Goal: Task Accomplishment & Management: Use online tool/utility

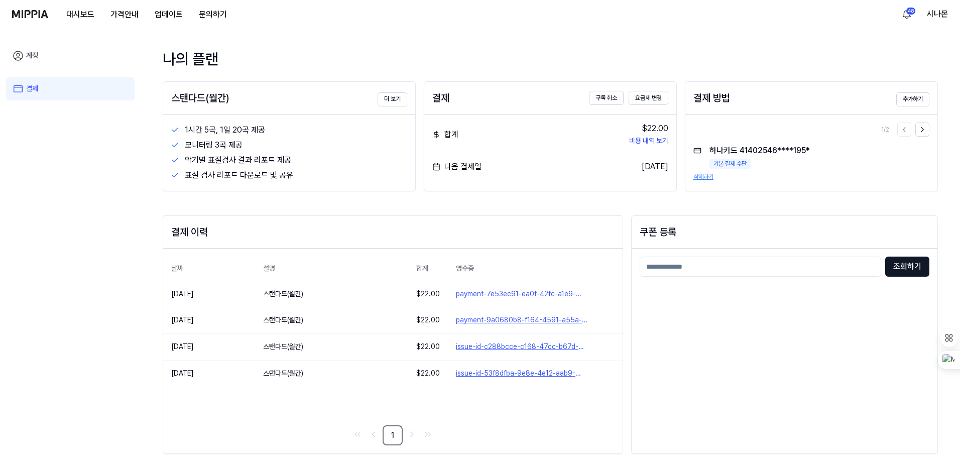
click at [40, 18] on img at bounding box center [30, 14] width 36 height 8
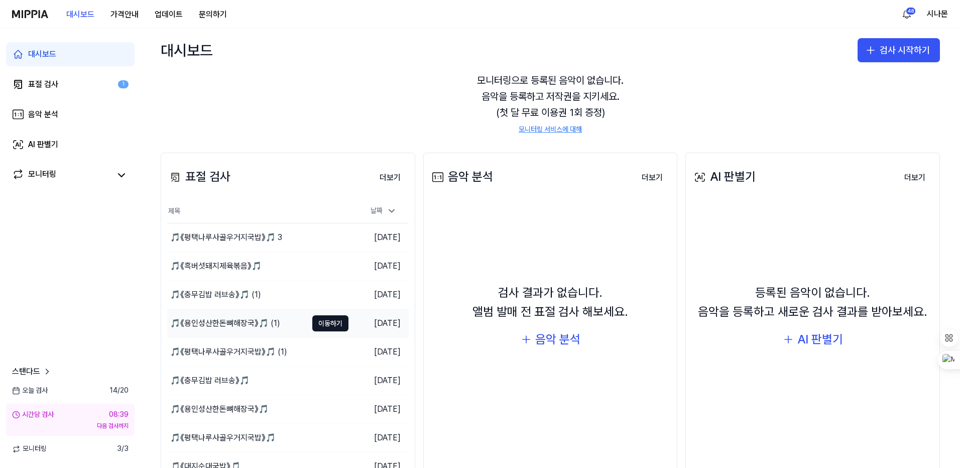
scroll to position [84, 0]
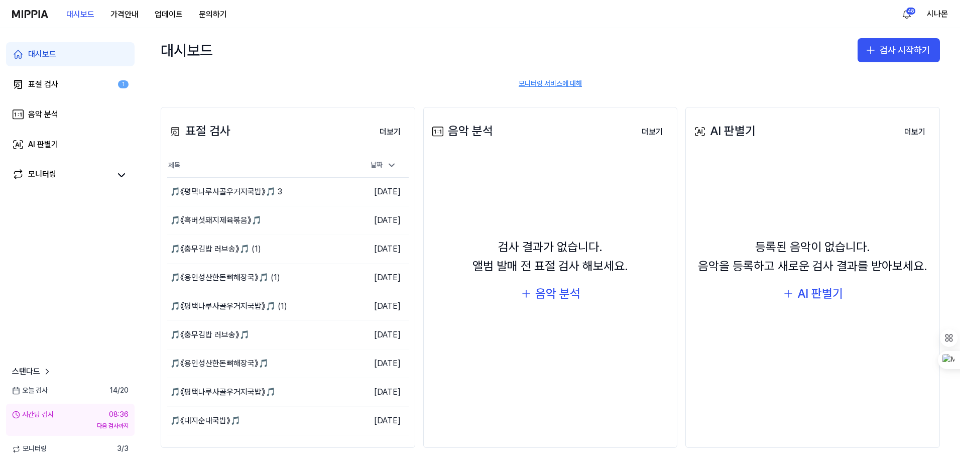
click at [26, 11] on img at bounding box center [30, 14] width 36 height 8
click at [28, 16] on img at bounding box center [30, 14] width 36 height 8
click at [237, 191] on div "🎵《평택나루사골우거지국밥》🎵 3" at bounding box center [226, 192] width 112 height 12
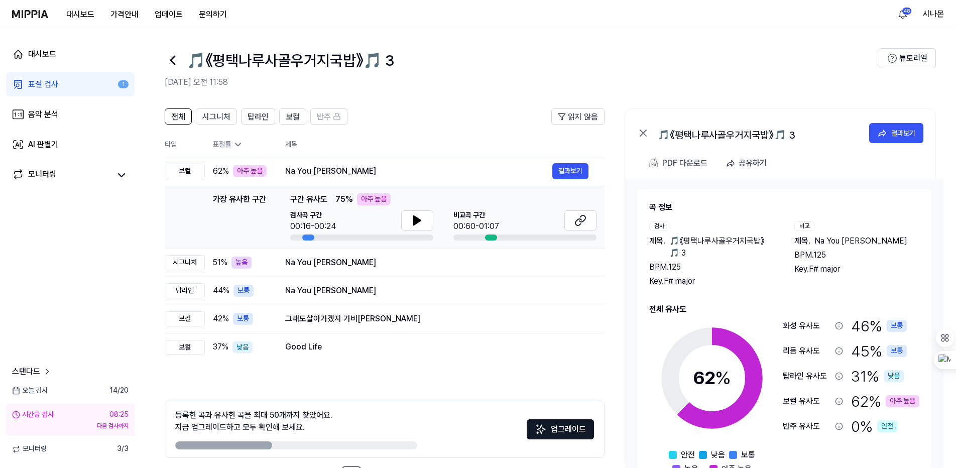
click at [230, 144] on div "표절률" at bounding box center [241, 145] width 56 height 10
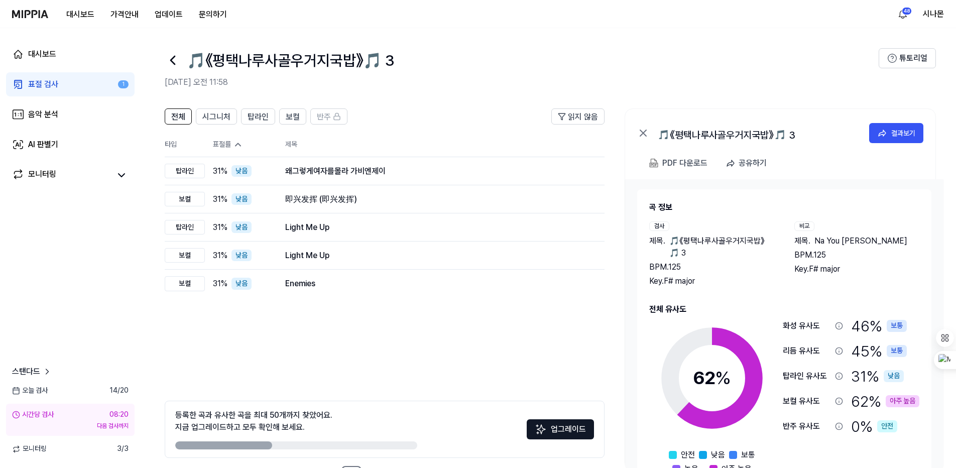
click at [171, 146] on th "타입" at bounding box center [185, 145] width 40 height 25
click at [224, 145] on div "표절률" at bounding box center [241, 145] width 56 height 10
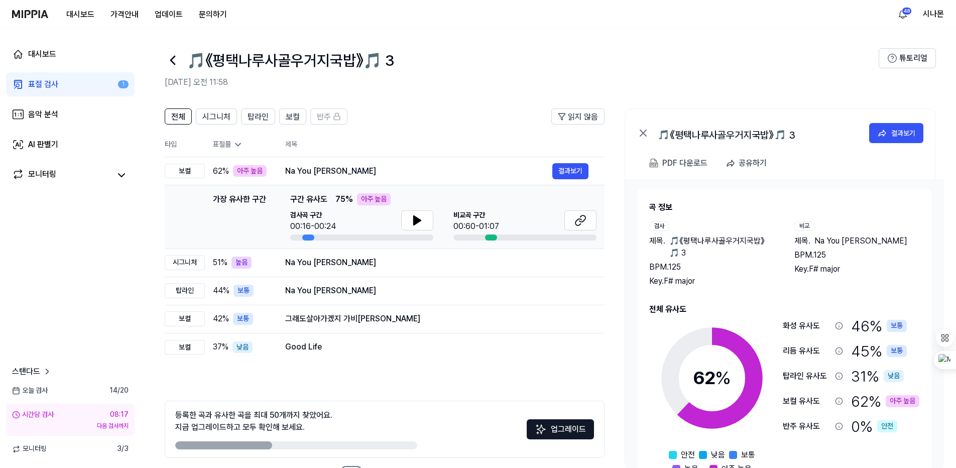
click at [224, 145] on div "표절률" at bounding box center [241, 145] width 56 height 10
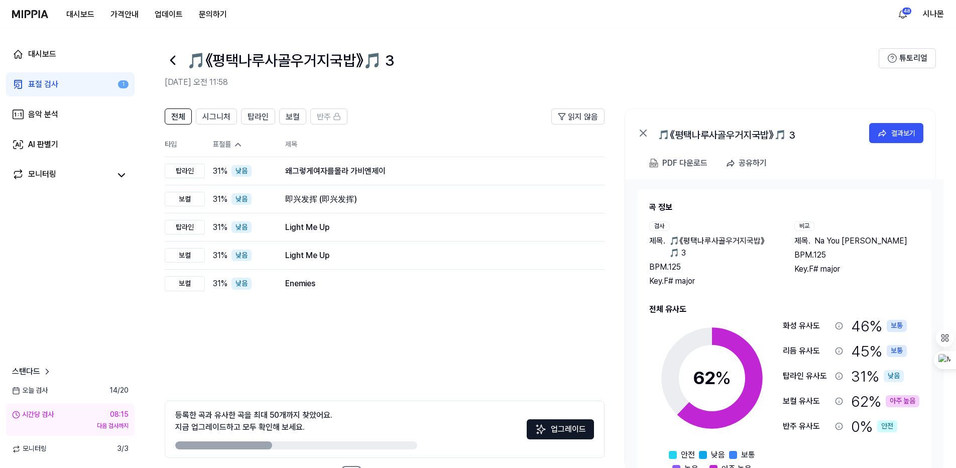
click at [224, 145] on div "표절률" at bounding box center [241, 145] width 56 height 10
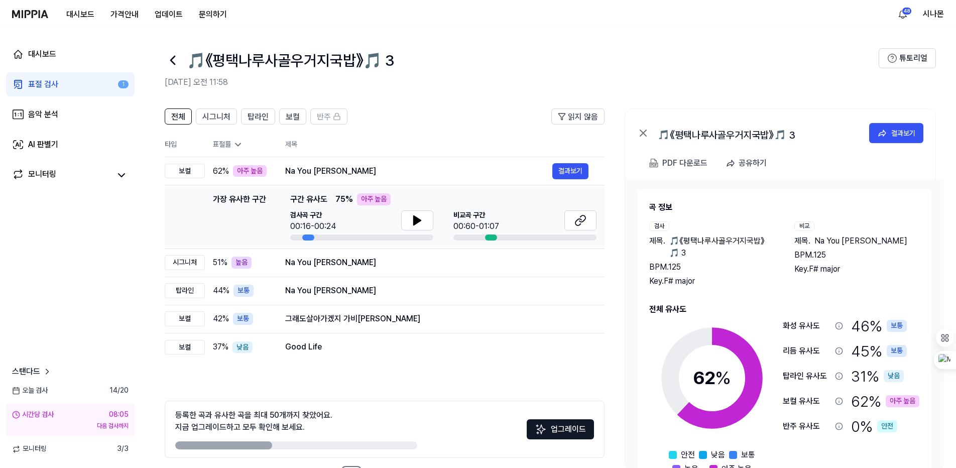
click at [230, 150] on th "표절률" at bounding box center [237, 145] width 64 height 25
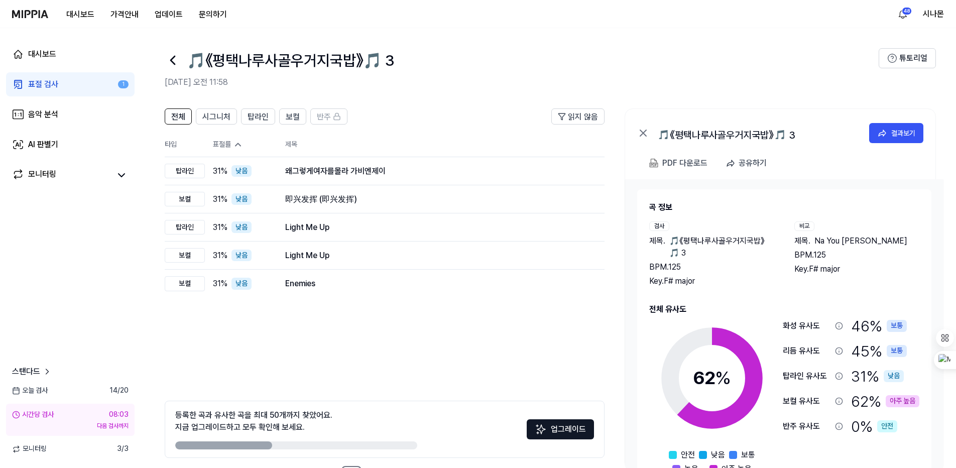
click at [229, 148] on div "표절률" at bounding box center [241, 145] width 56 height 10
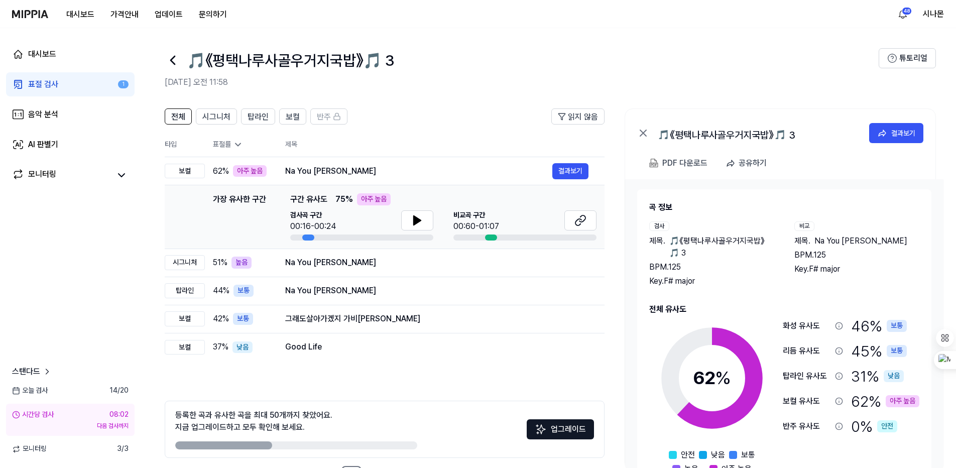
click at [229, 148] on div "표절률" at bounding box center [241, 145] width 56 height 10
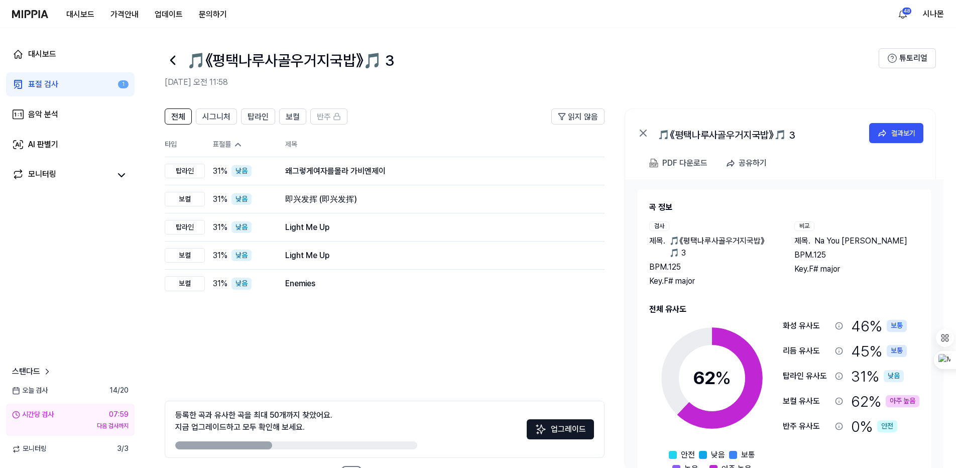
click at [170, 148] on th "타입" at bounding box center [185, 145] width 40 height 25
click at [221, 146] on div "표절률" at bounding box center [241, 145] width 56 height 10
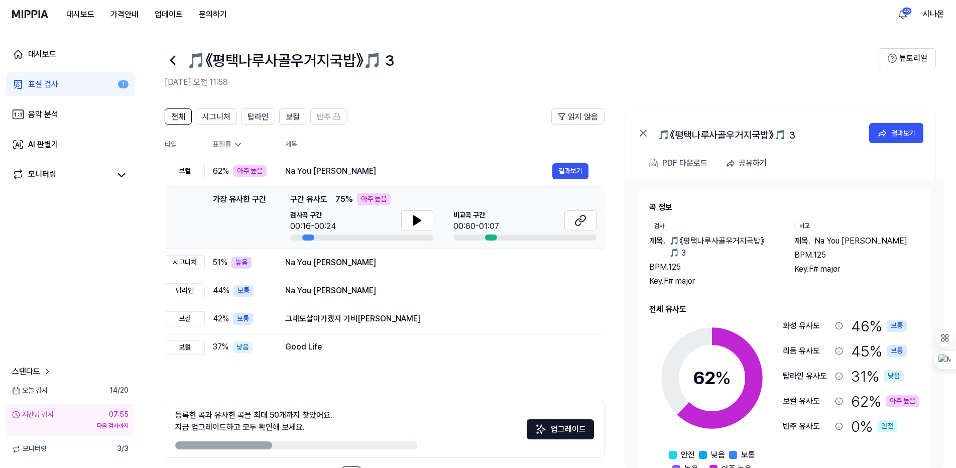
click at [221, 146] on div "표절률" at bounding box center [241, 145] width 56 height 10
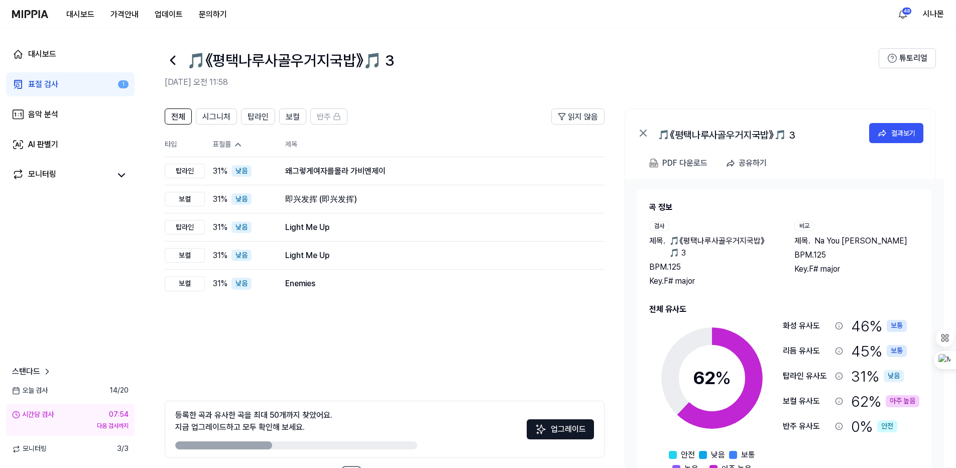
click at [221, 146] on div "표절률" at bounding box center [241, 145] width 56 height 10
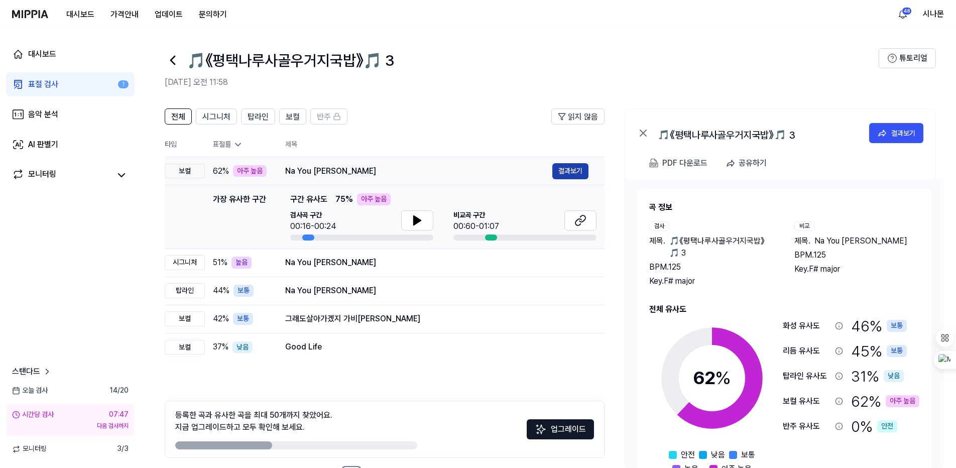
click at [565, 175] on button "결과보기" at bounding box center [570, 171] width 36 height 16
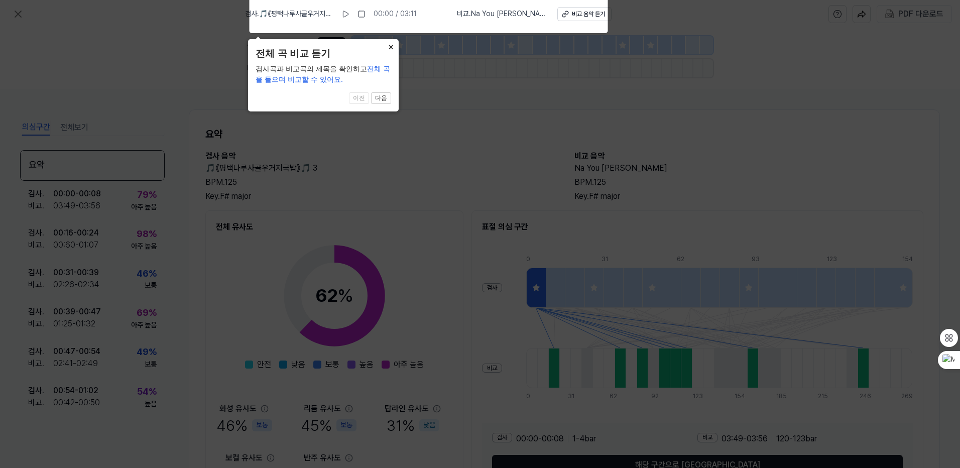
click at [392, 45] on button "×" at bounding box center [391, 46] width 16 height 14
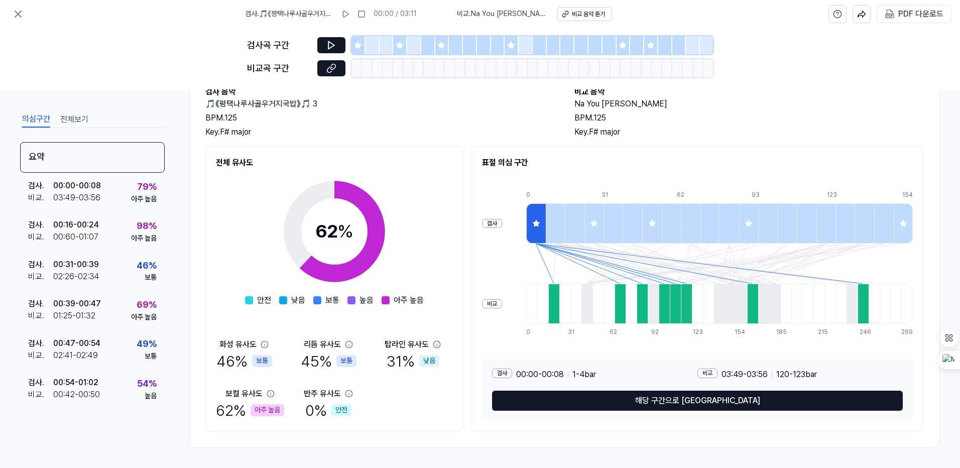
scroll to position [14, 0]
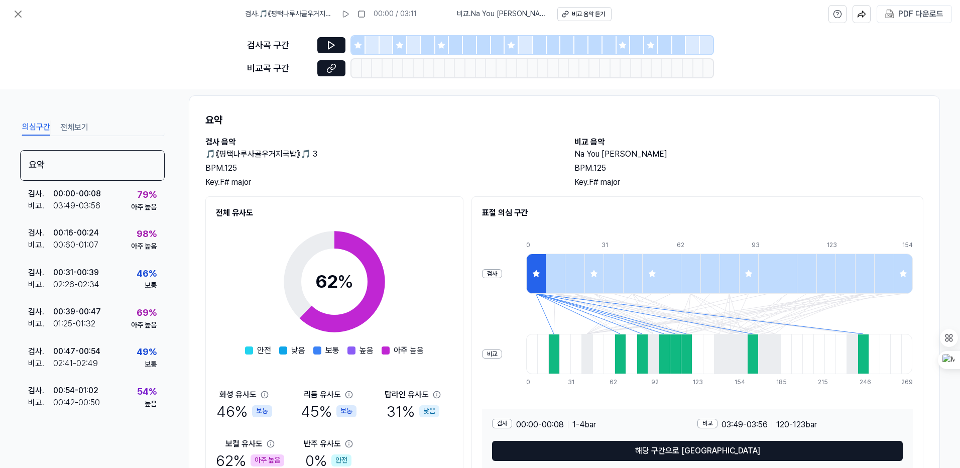
click at [779, 425] on span "120 - 123 bar" at bounding box center [796, 425] width 41 height 12
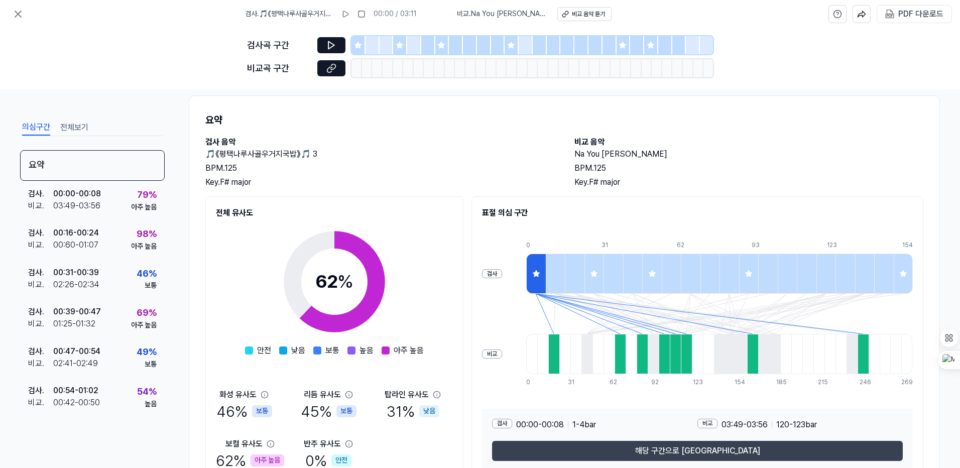
click at [705, 449] on button "해당 구간으로 [GEOGRAPHIC_DATA]" at bounding box center [697, 451] width 411 height 20
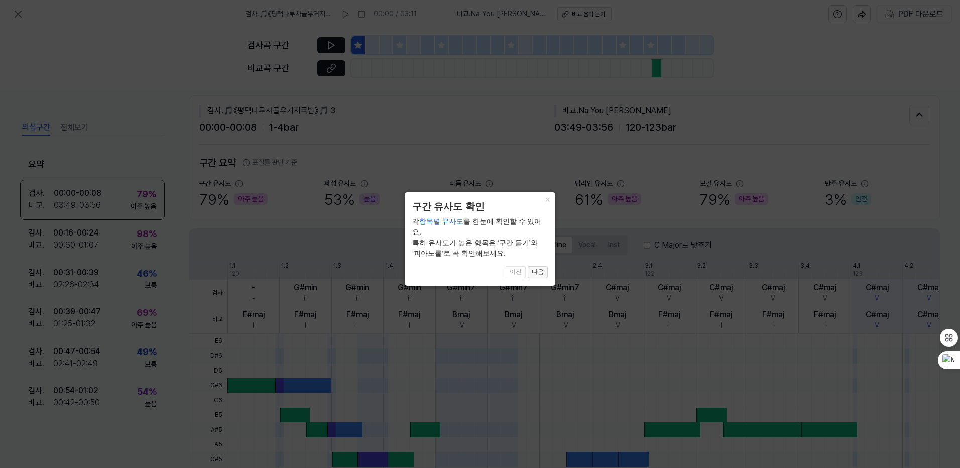
click at [532, 266] on button "다음" at bounding box center [538, 272] width 20 height 12
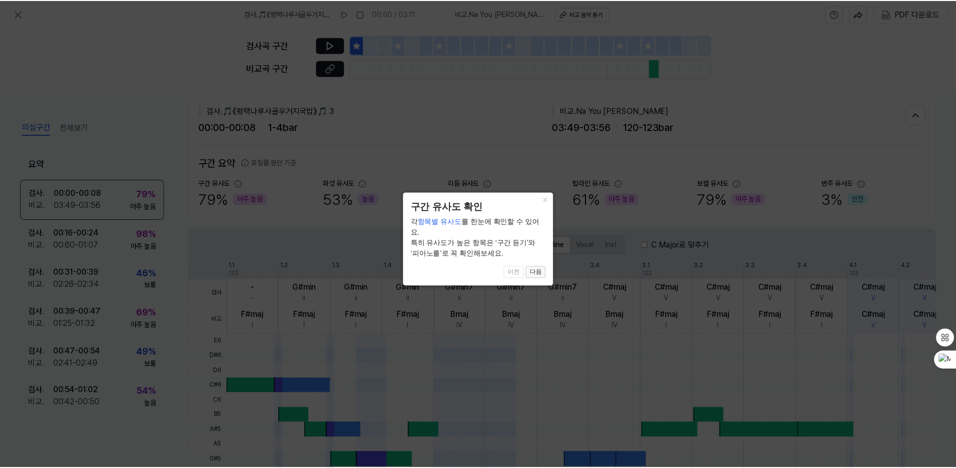
scroll to position [157, 0]
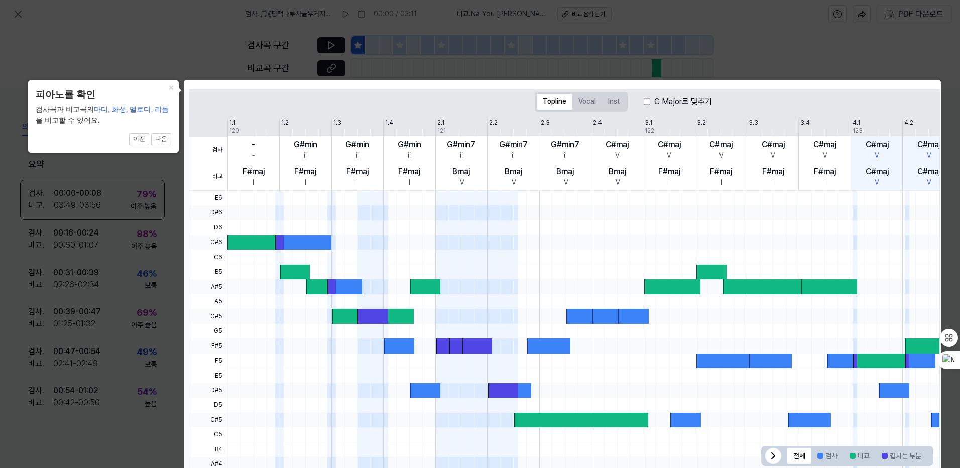
click at [536, 63] on icon at bounding box center [480, 238] width 960 height 477
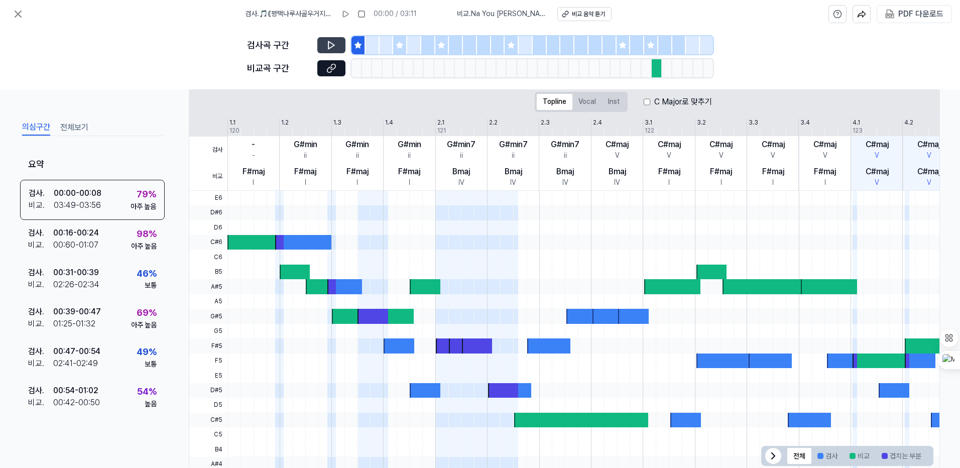
click at [332, 42] on icon at bounding box center [331, 45] width 10 height 10
click at [650, 45] on icon at bounding box center [650, 45] width 7 height 7
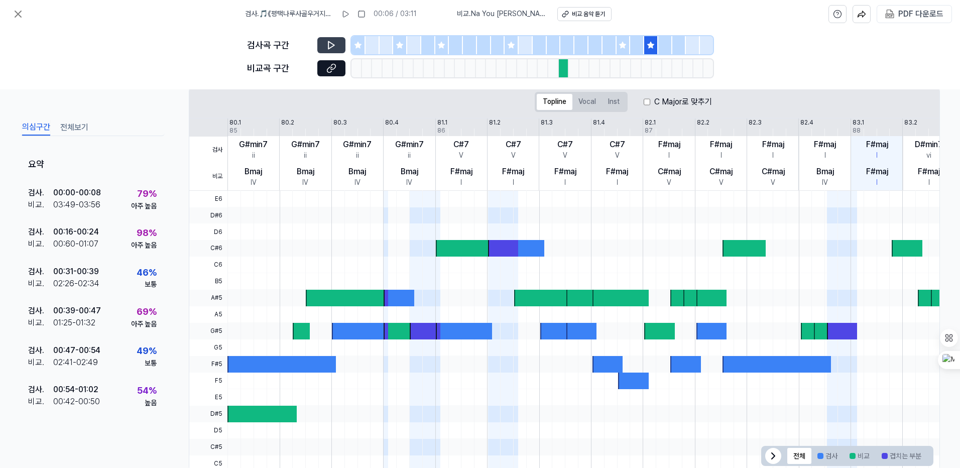
click at [562, 45] on div at bounding box center [567, 45] width 14 height 18
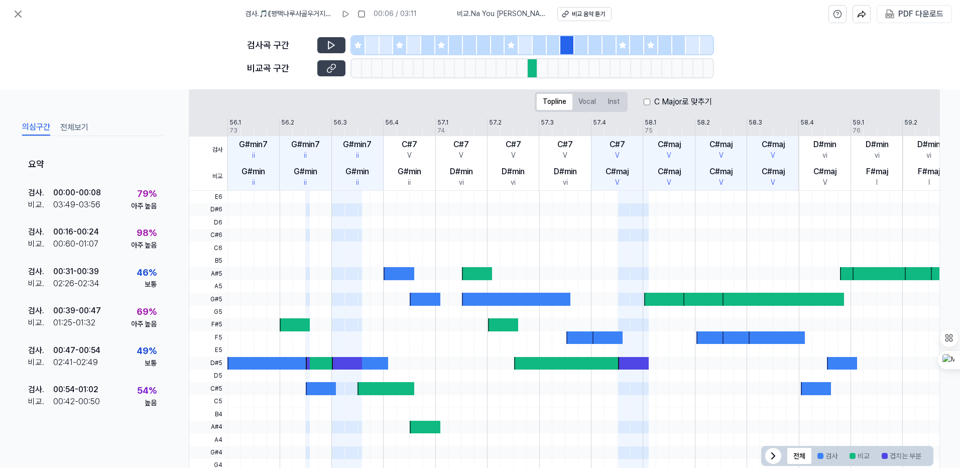
click at [332, 69] on icon at bounding box center [332, 67] width 5 height 6
click at [322, 65] on button at bounding box center [331, 68] width 28 height 16
click at [19, 12] on icon at bounding box center [18, 14] width 12 height 12
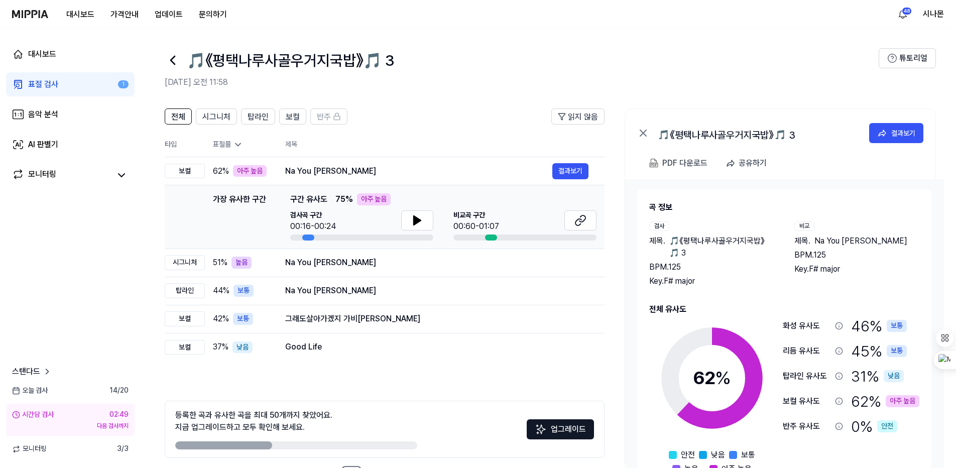
click at [238, 145] on icon at bounding box center [238, 145] width 10 height 10
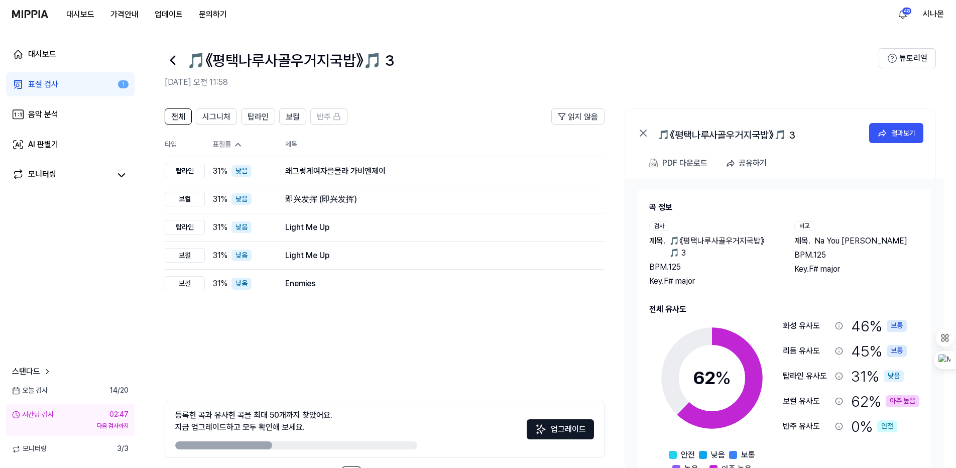
click at [230, 144] on div "표절률" at bounding box center [241, 145] width 56 height 10
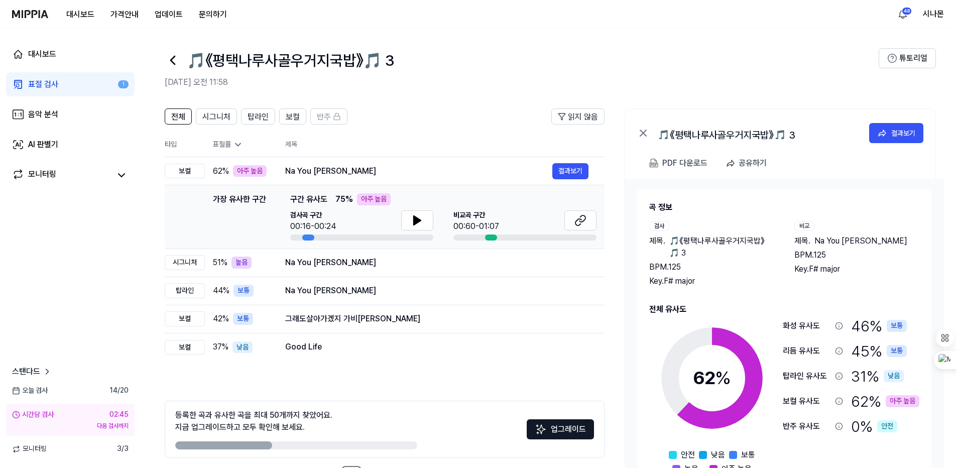
click at [230, 144] on div "표절률" at bounding box center [241, 145] width 56 height 10
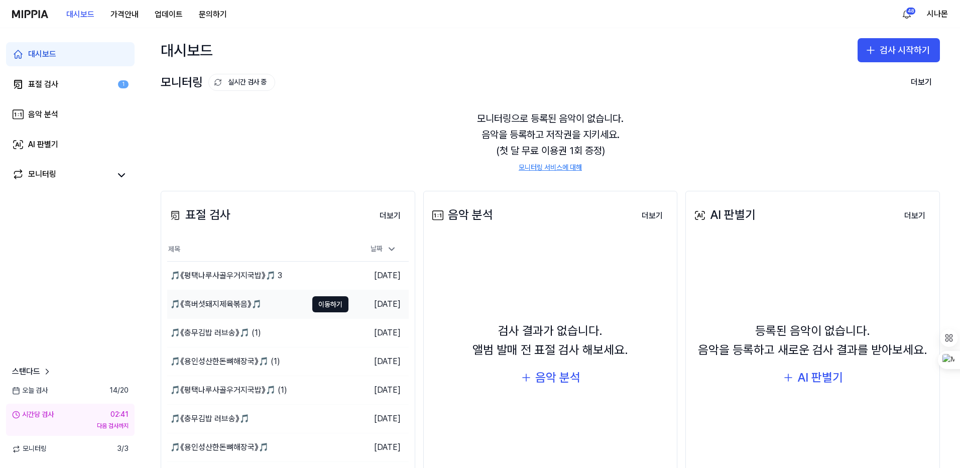
click at [228, 305] on div "🎵《흑버섯돼지제육볶음》🎵" at bounding box center [215, 304] width 91 height 12
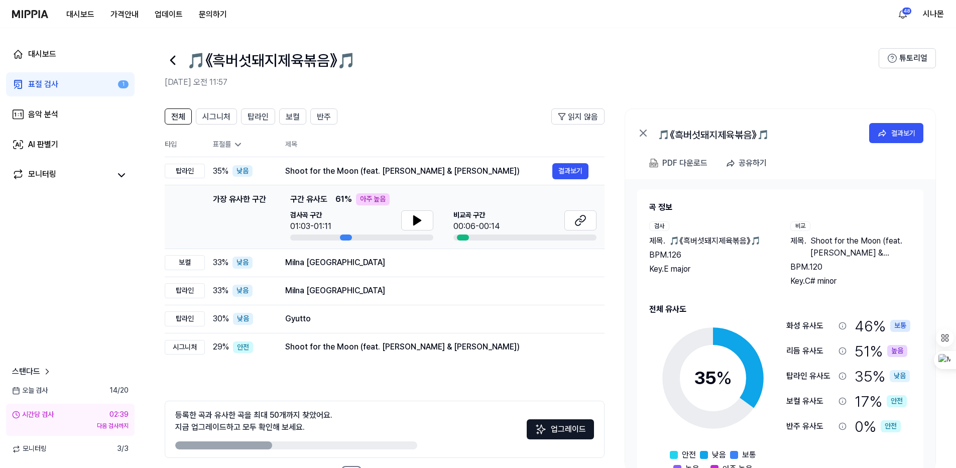
click at [229, 144] on div "표절률" at bounding box center [241, 145] width 56 height 10
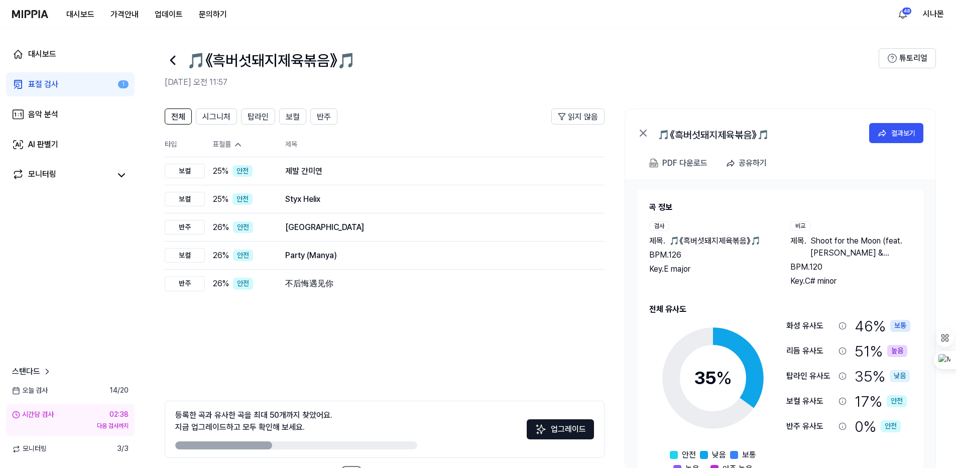
click at [229, 144] on div "표절률" at bounding box center [241, 145] width 56 height 10
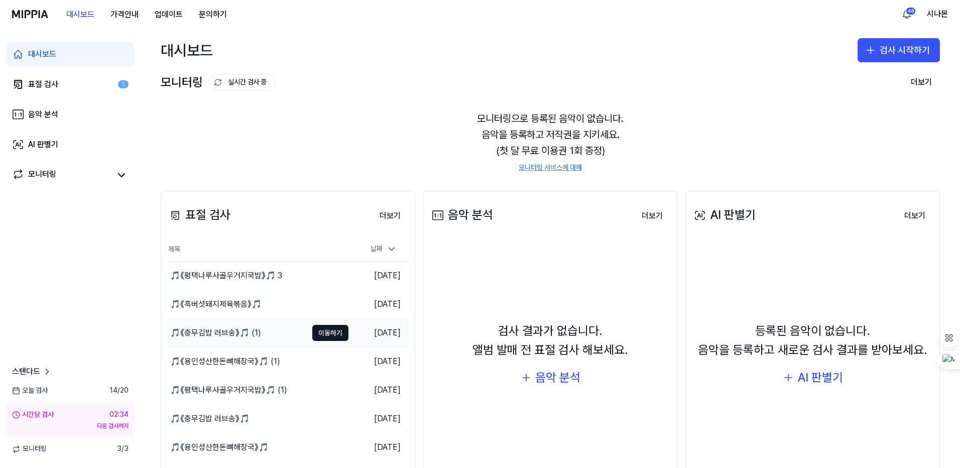
click at [212, 330] on div "🎵《충무김밥 러브송》🎵 (1)" at bounding box center [215, 333] width 91 height 12
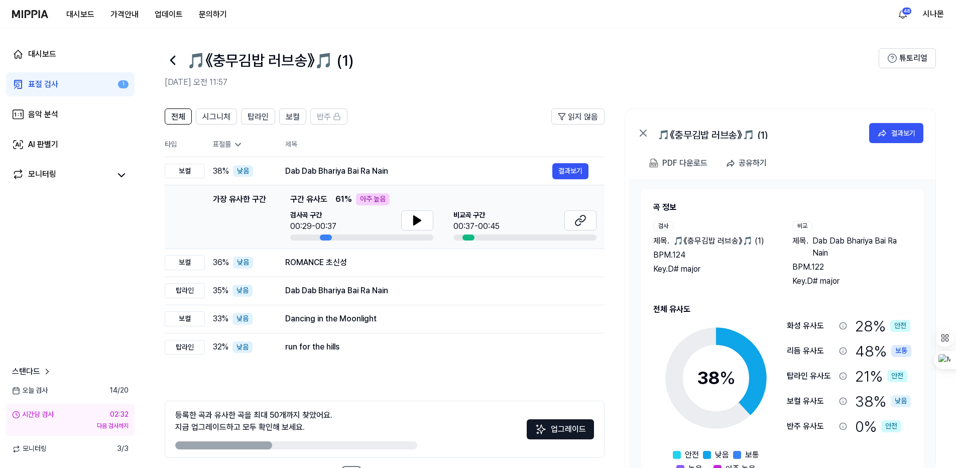
click at [233, 146] on icon at bounding box center [238, 145] width 10 height 10
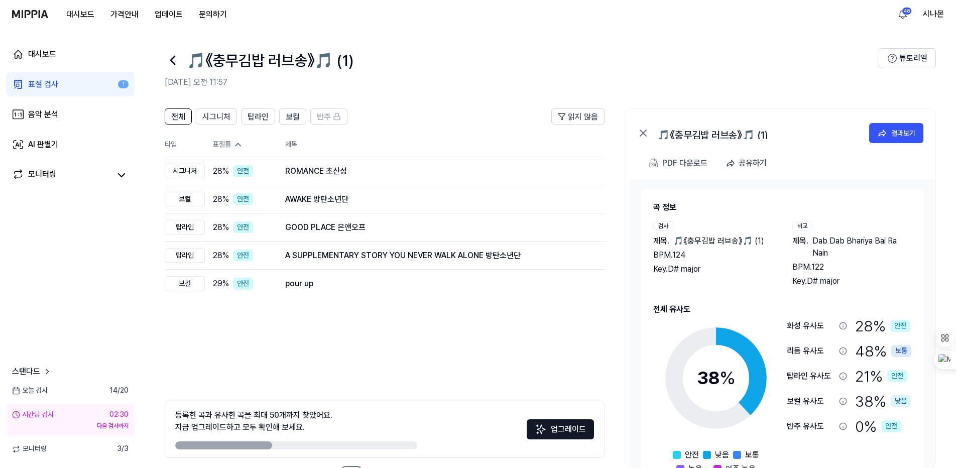
click at [233, 146] on icon at bounding box center [238, 145] width 10 height 10
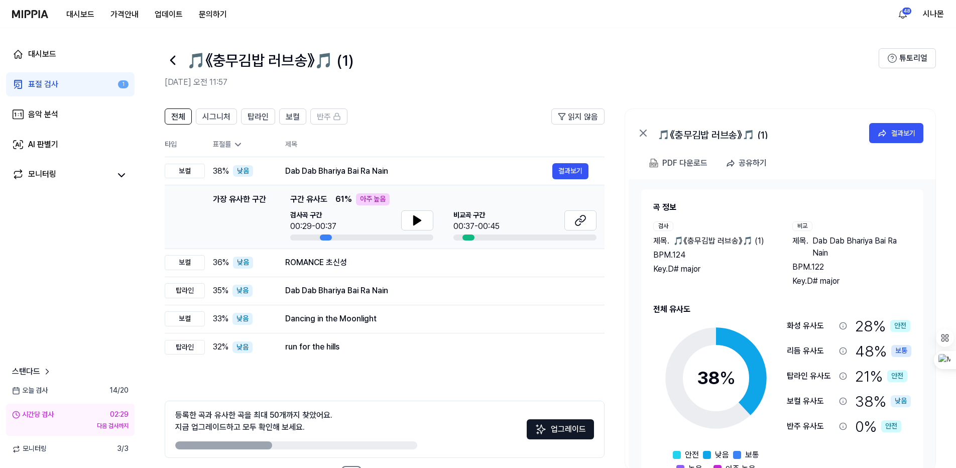
click at [30, 76] on link "표절 검사 1" at bounding box center [70, 84] width 129 height 24
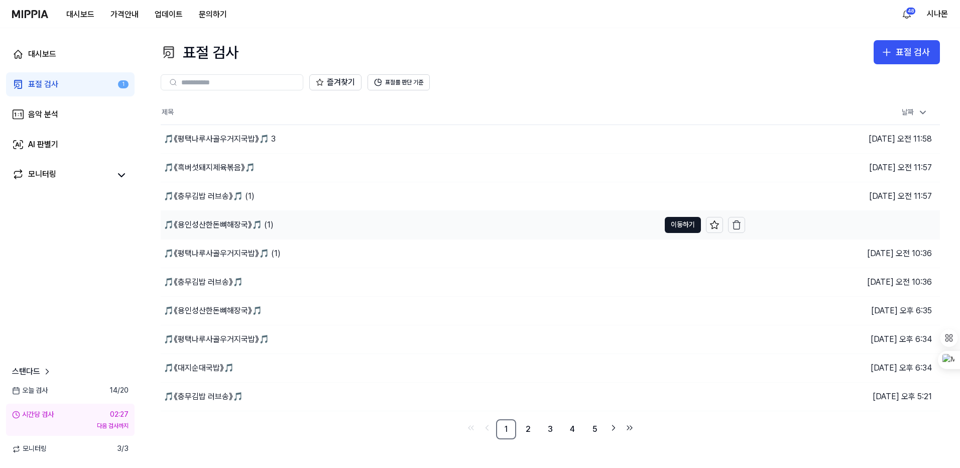
click at [211, 225] on div "🎵《용인성산한돈뼈해장국》🎵 (1)" at bounding box center [219, 225] width 110 height 12
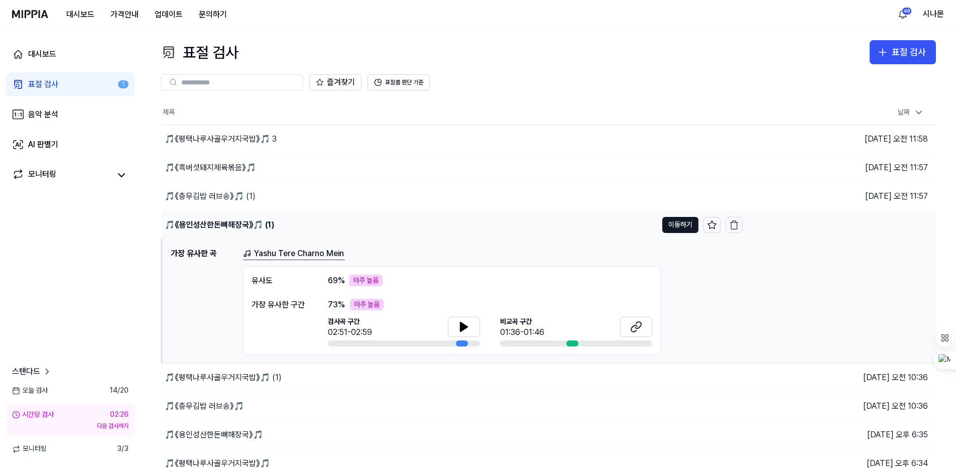
click at [211, 225] on div "🎵《용인성산한돈뼈해장국》🎵 (1)" at bounding box center [219, 225] width 109 height 12
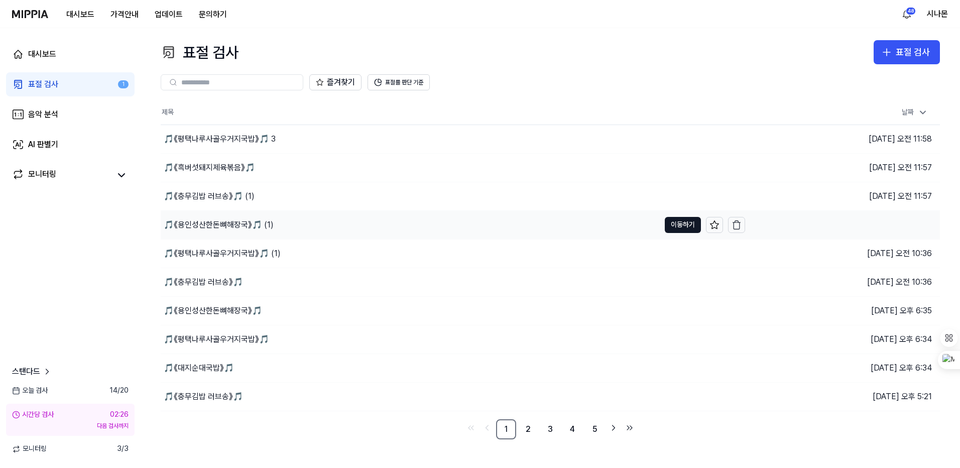
click at [211, 225] on div "🎵《용인성산한돈뼈해장국》🎵 (1)" at bounding box center [219, 225] width 110 height 12
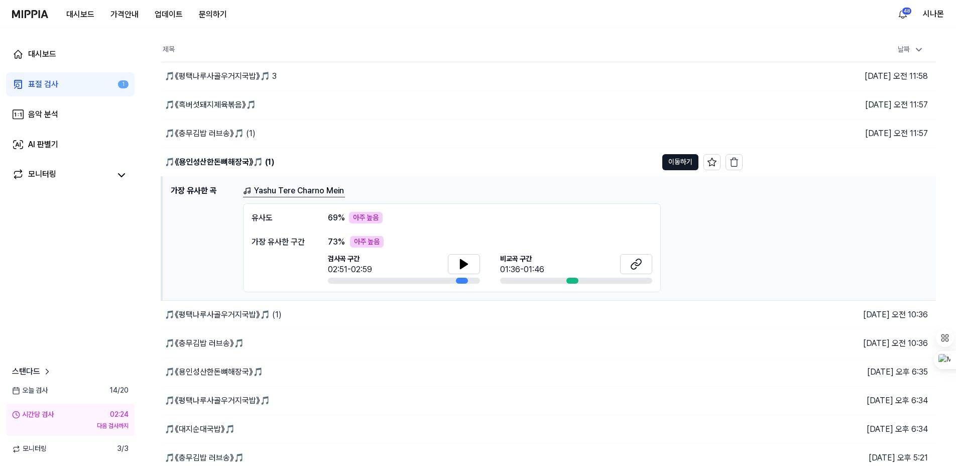
scroll to position [45, 0]
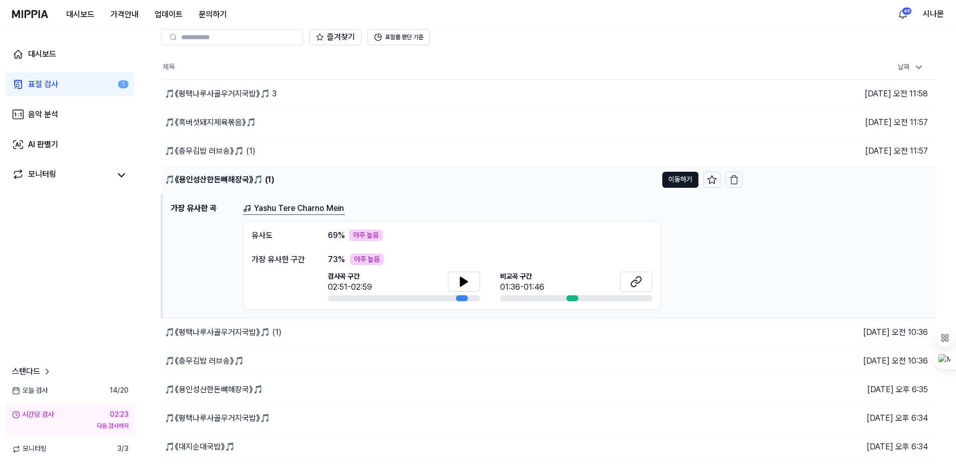
click at [235, 178] on div "🎵《용인성산한돈뼈해장국》🎵 (1)" at bounding box center [219, 180] width 109 height 12
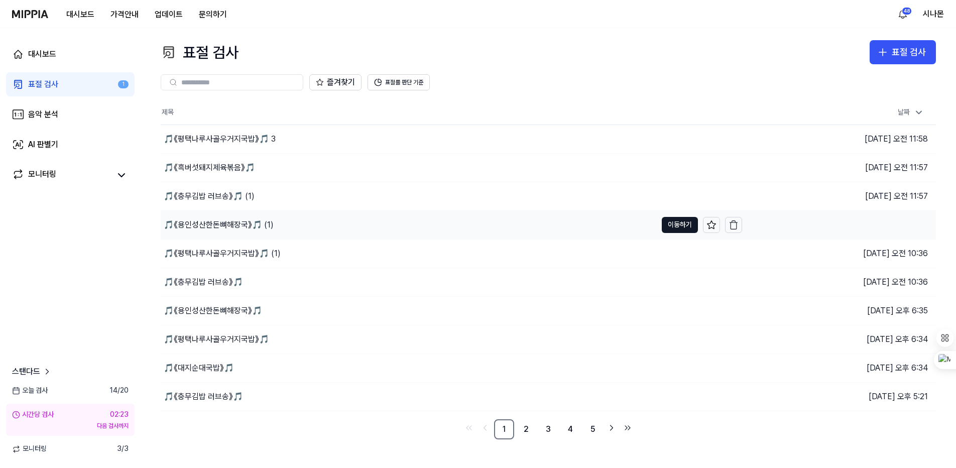
scroll to position [0, 0]
click at [227, 198] on div "🎵《충무김밥 러브송》🎵 (1)" at bounding box center [209, 196] width 91 height 12
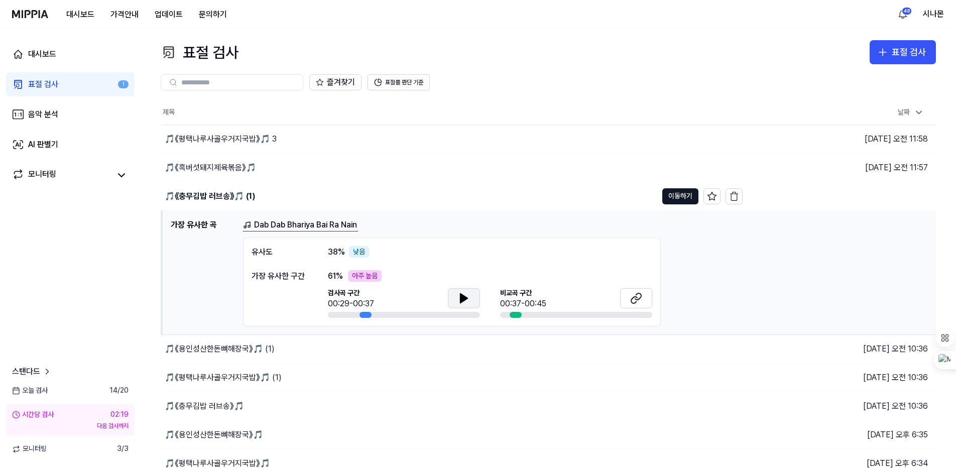
click at [457, 296] on button at bounding box center [464, 298] width 32 height 20
click at [636, 298] on icon at bounding box center [636, 298] width 12 height 12
click at [471, 295] on button at bounding box center [464, 298] width 32 height 20
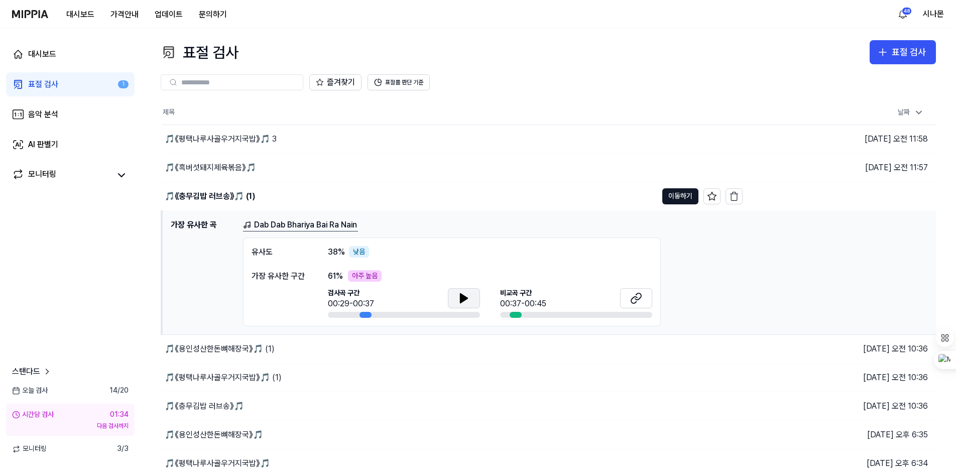
click at [456, 297] on button at bounding box center [464, 298] width 32 height 20
click at [459, 298] on icon at bounding box center [464, 298] width 12 height 12
click at [281, 223] on link "Dab Dab Bhariya Bai Ra Nain" at bounding box center [300, 225] width 115 height 13
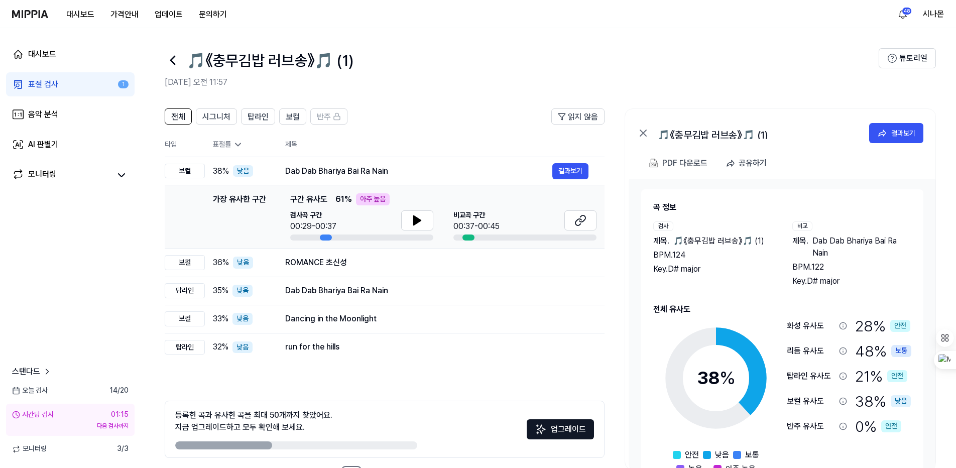
click at [35, 86] on div "표절 검사" at bounding box center [43, 84] width 30 height 12
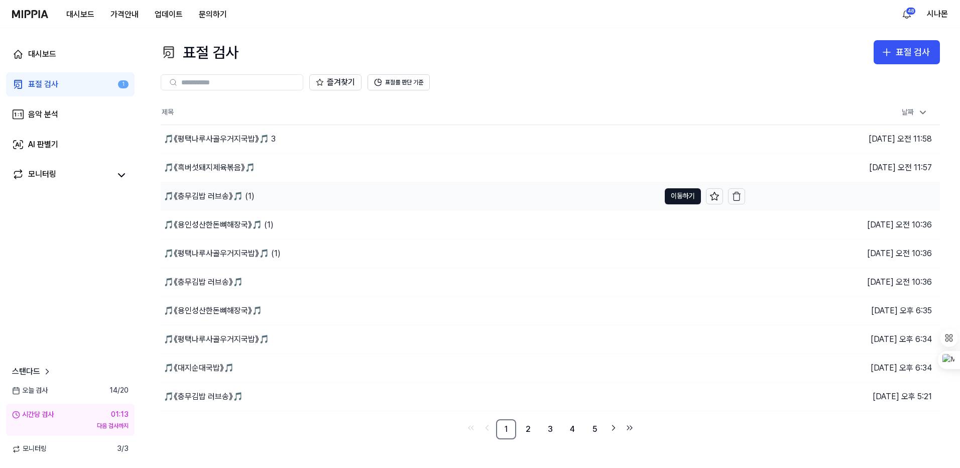
click at [215, 194] on div "🎵《충무김밥 러브송》🎵 (1)" at bounding box center [209, 196] width 91 height 12
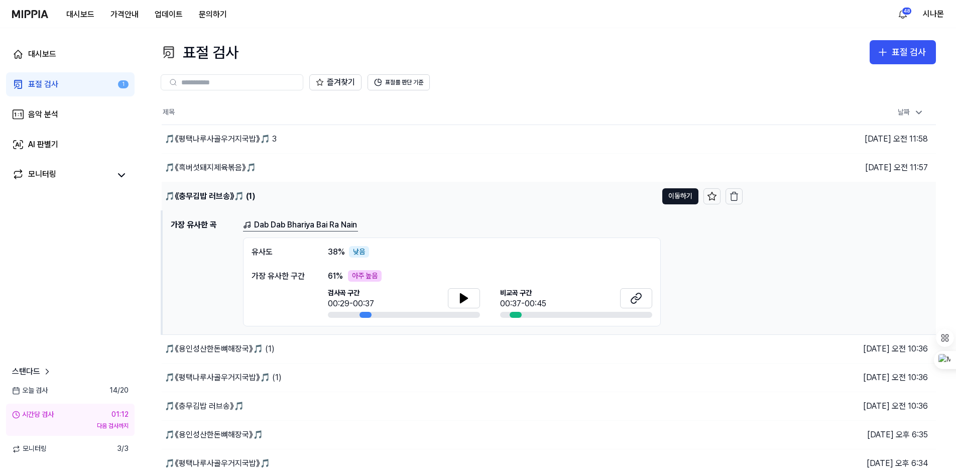
click at [215, 194] on div "🎵《충무김밥 러브송》🎵 (1)" at bounding box center [210, 196] width 90 height 12
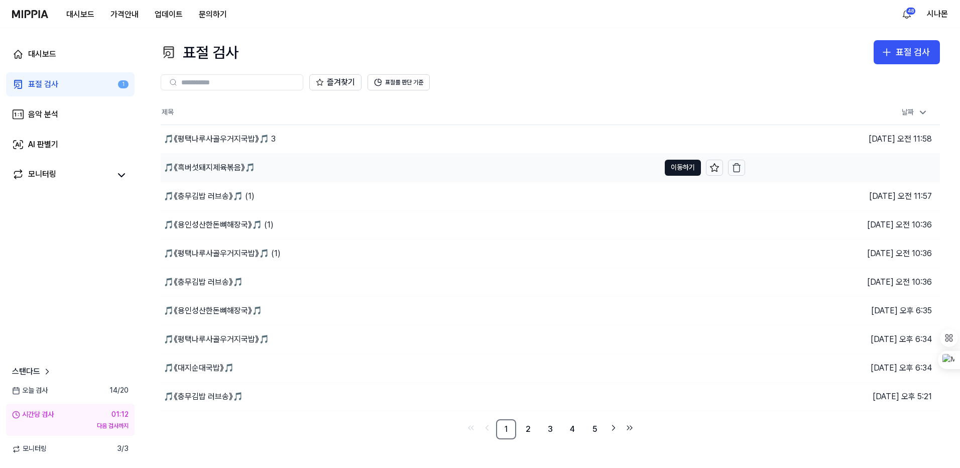
click at [205, 162] on div "🎵《흑버섯돼지제육볶음》🎵" at bounding box center [209, 168] width 91 height 12
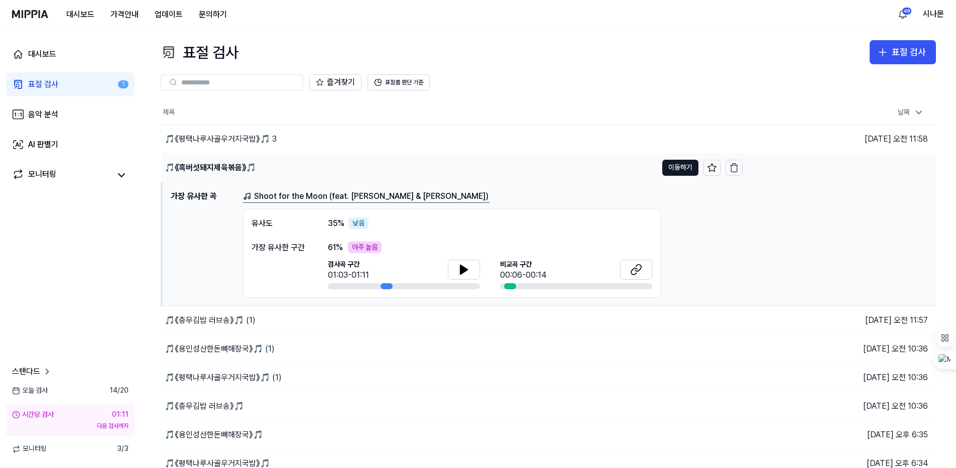
click at [205, 162] on div "🎵《흑버섯돼지제육볶음》🎵" at bounding box center [210, 168] width 91 height 12
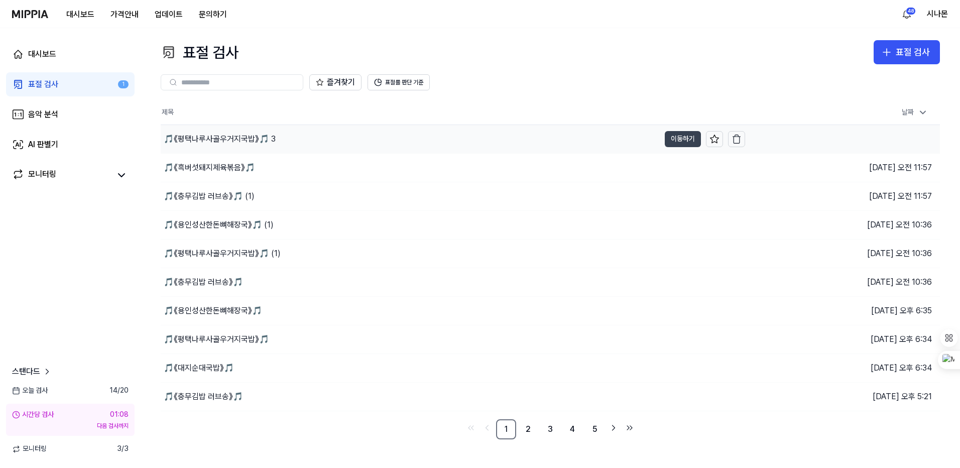
click at [670, 142] on button "이동하기" at bounding box center [683, 139] width 36 height 16
click at [675, 165] on button "이동하기" at bounding box center [683, 168] width 36 height 16
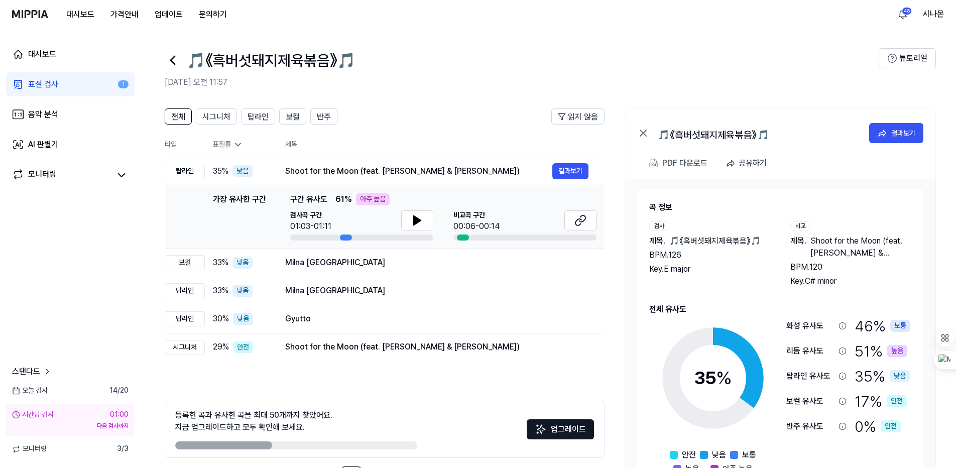
click at [222, 146] on div "표절률" at bounding box center [241, 145] width 56 height 10
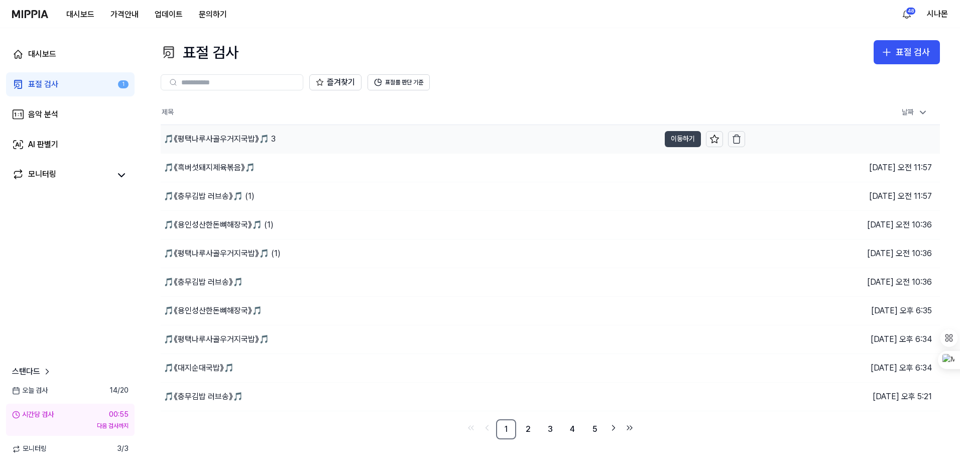
click at [694, 142] on button "이동하기" at bounding box center [683, 139] width 36 height 16
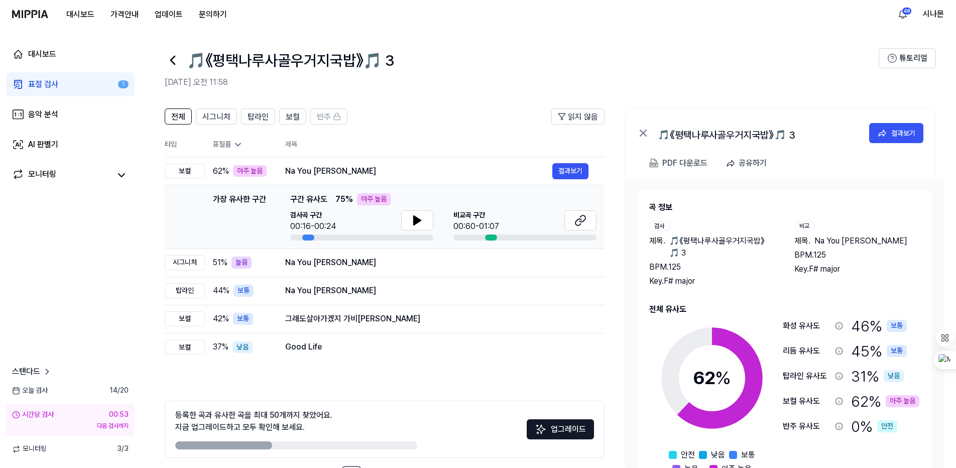
scroll to position [38, 0]
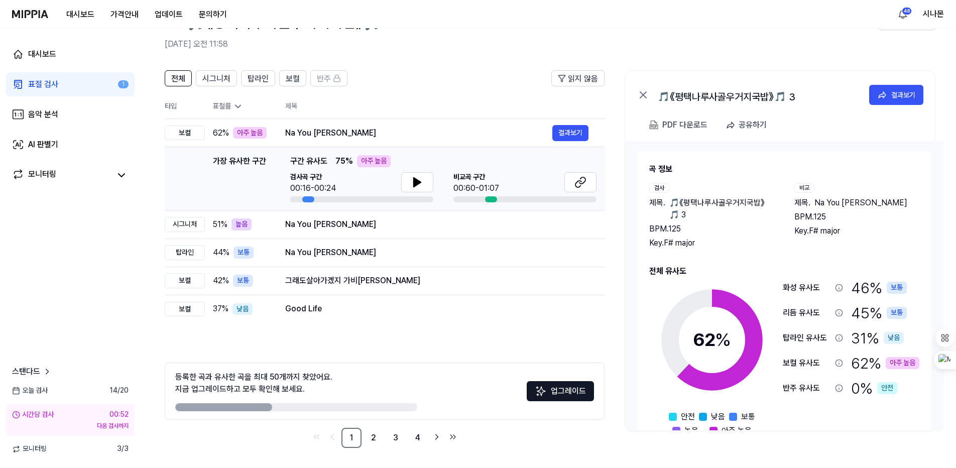
click at [234, 105] on icon at bounding box center [238, 106] width 10 height 10
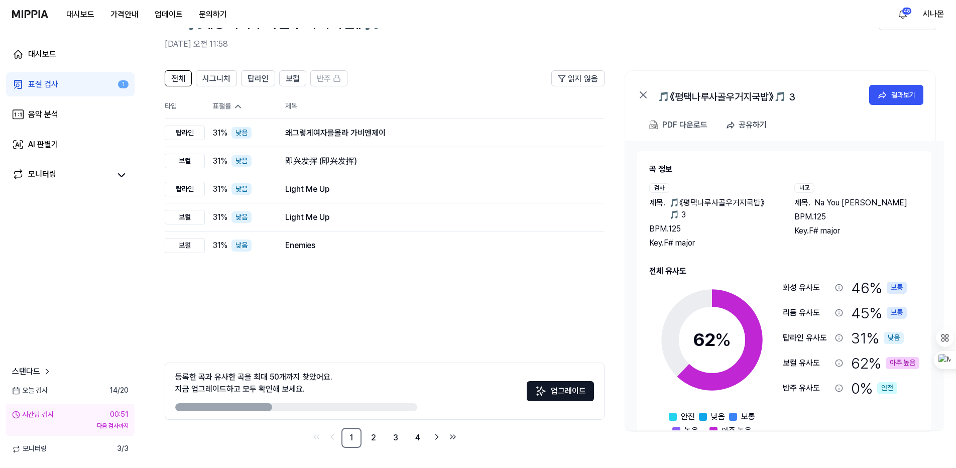
click at [234, 105] on icon at bounding box center [238, 106] width 10 height 10
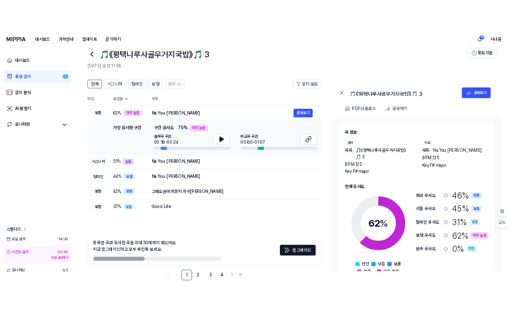
scroll to position [0, 0]
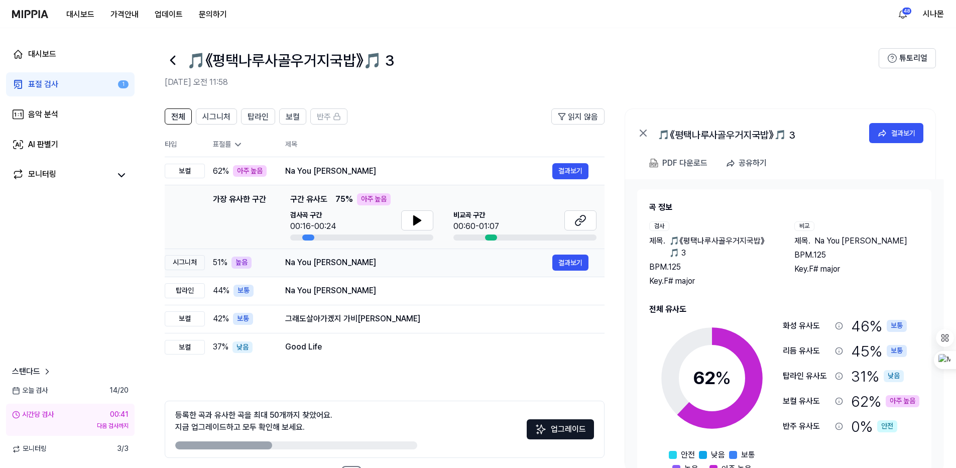
click at [336, 268] on div "Na You [PERSON_NAME]" at bounding box center [418, 263] width 267 height 12
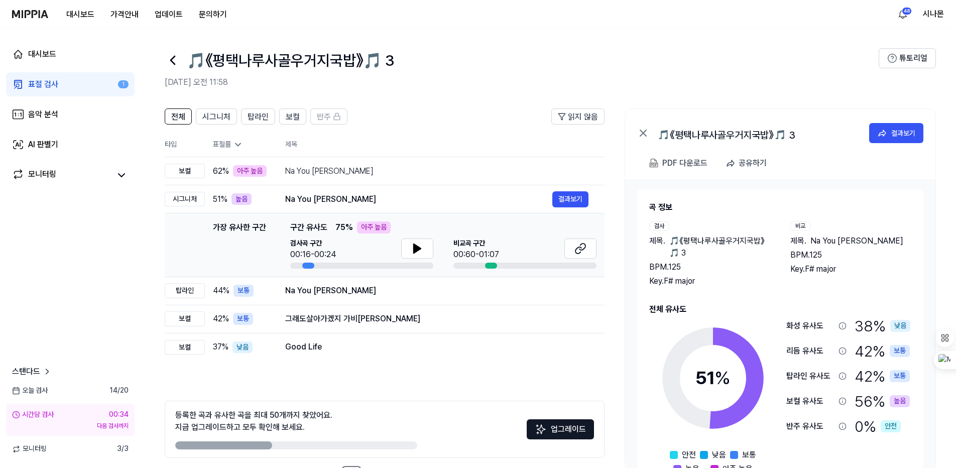
click at [58, 426] on div "다음 검사까지" at bounding box center [70, 426] width 116 height 9
click at [18, 16] on img at bounding box center [30, 14] width 36 height 8
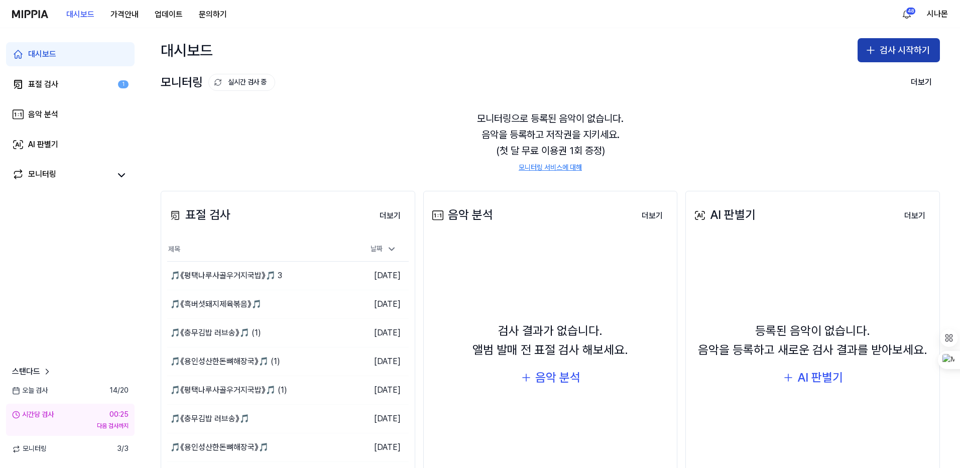
click at [865, 49] on icon "button" at bounding box center [871, 50] width 12 height 12
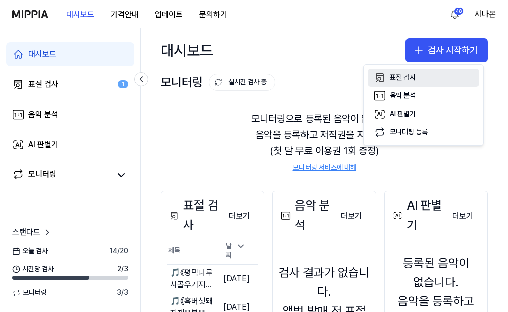
click at [419, 76] on button "표절 검사" at bounding box center [423, 78] width 111 height 18
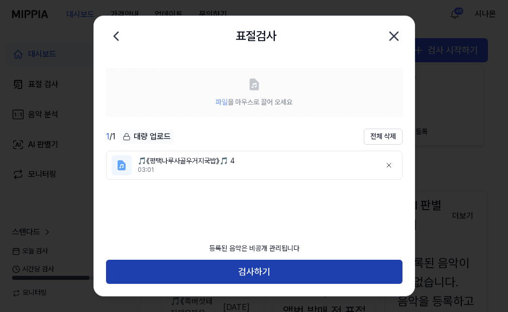
click at [247, 276] on button "검사하기" at bounding box center [254, 272] width 296 height 24
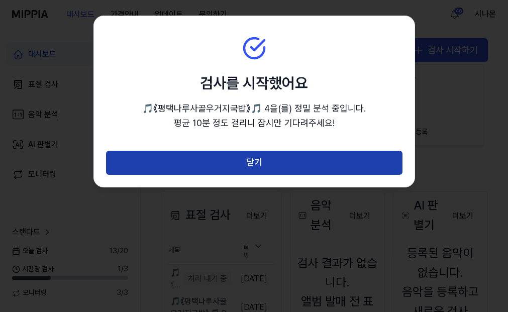
click at [288, 167] on button "닫기" at bounding box center [254, 163] width 296 height 24
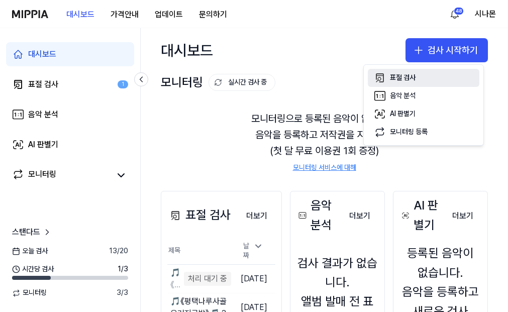
click at [388, 78] on button "표절 검사" at bounding box center [423, 78] width 111 height 18
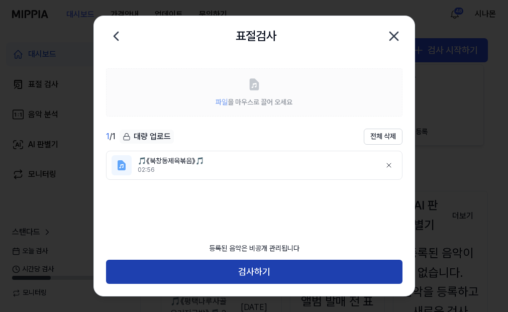
click at [254, 268] on button "검사하기" at bounding box center [254, 272] width 296 height 24
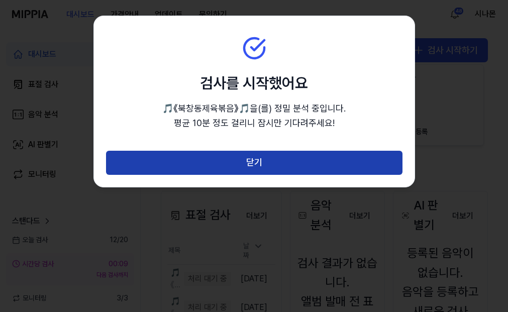
click at [260, 164] on button "닫기" at bounding box center [254, 163] width 296 height 24
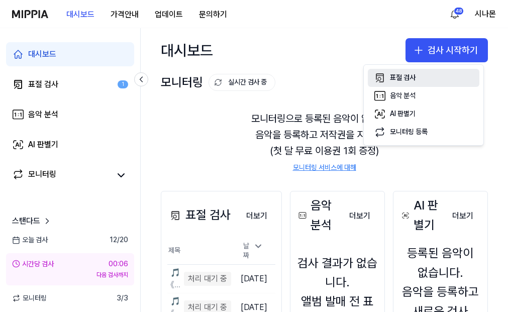
click at [411, 76] on div "표절 검사" at bounding box center [403, 78] width 26 height 10
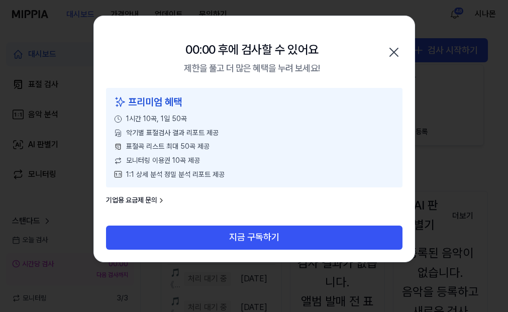
click at [398, 51] on icon "button" at bounding box center [394, 52] width 16 height 16
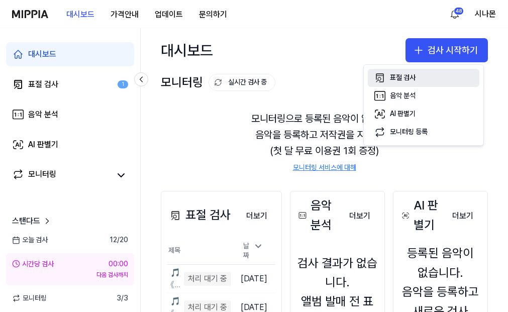
click at [399, 77] on div "표절 검사" at bounding box center [403, 78] width 26 height 10
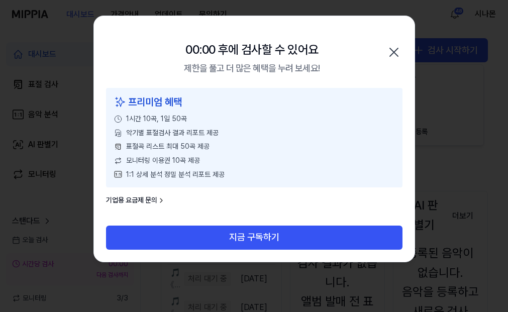
click at [396, 51] on icon "button" at bounding box center [394, 52] width 16 height 16
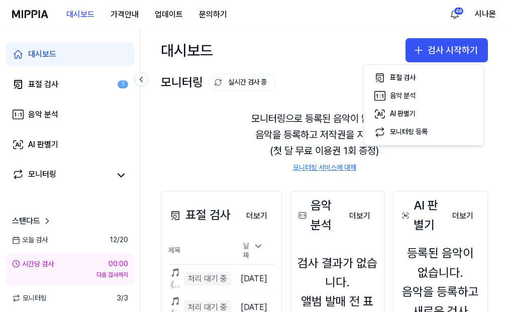
click at [30, 13] on img at bounding box center [30, 14] width 36 height 8
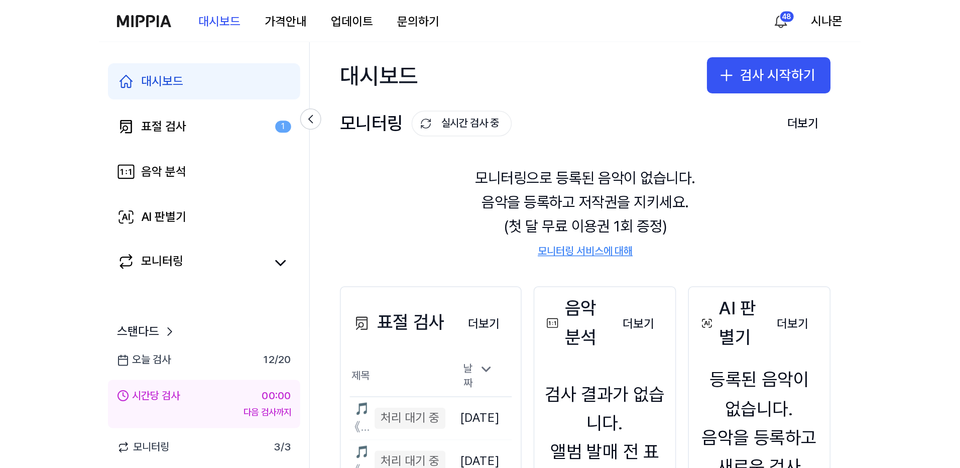
scroll to position [50, 0]
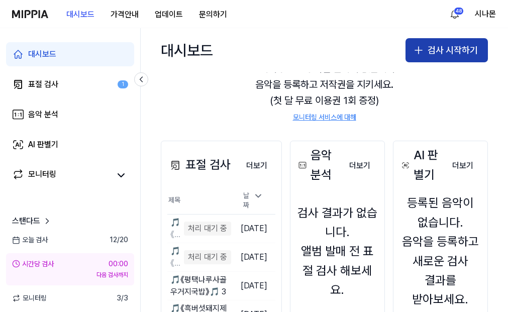
click at [418, 52] on icon "button" at bounding box center [418, 50] width 12 height 12
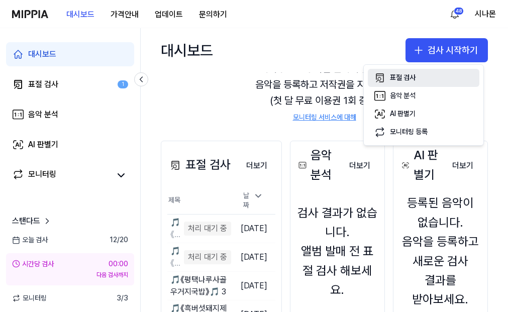
click at [392, 80] on div "표절 검사" at bounding box center [403, 78] width 26 height 10
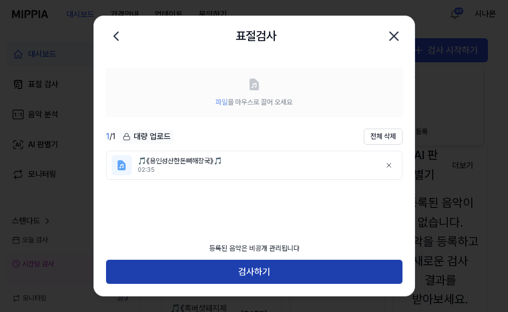
click at [240, 268] on button "검사하기" at bounding box center [254, 272] width 296 height 24
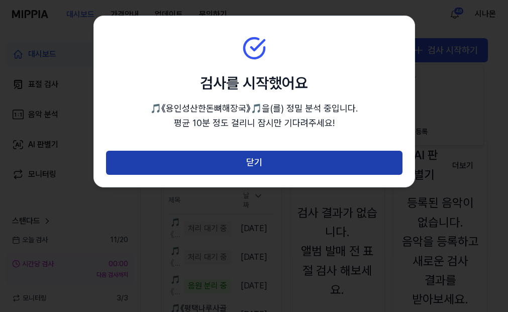
click at [246, 161] on button "닫기" at bounding box center [254, 163] width 296 height 24
